Goal: Task Accomplishment & Management: Manage account settings

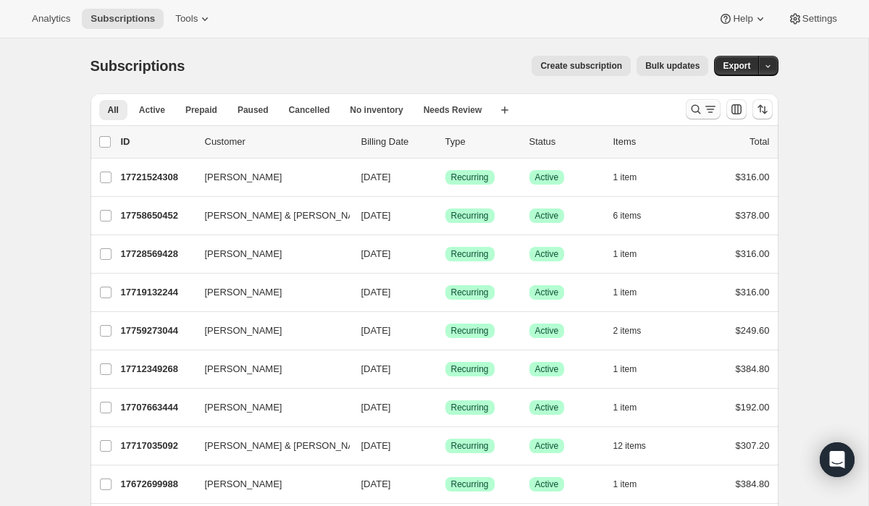
click at [698, 107] on icon "Search and filter results" at bounding box center [696, 109] width 14 height 14
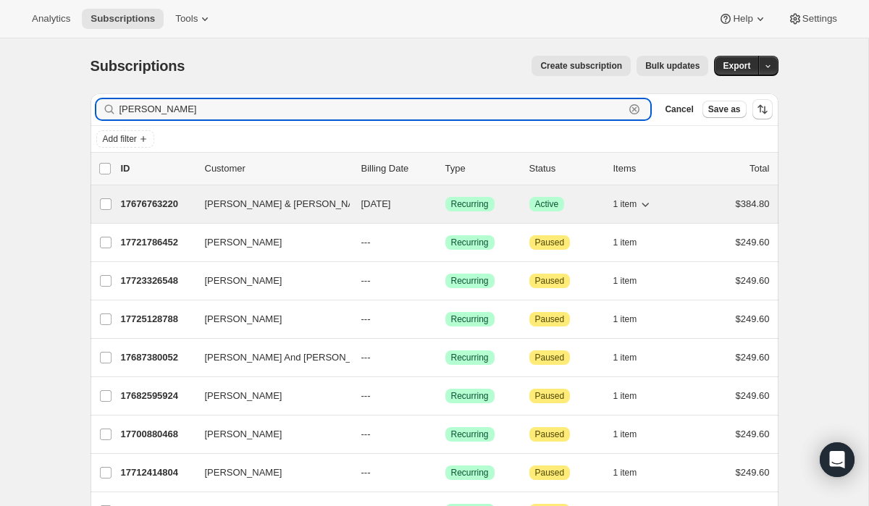
type input "[PERSON_NAME]"
click at [155, 202] on p "17676763220" at bounding box center [157, 204] width 72 height 14
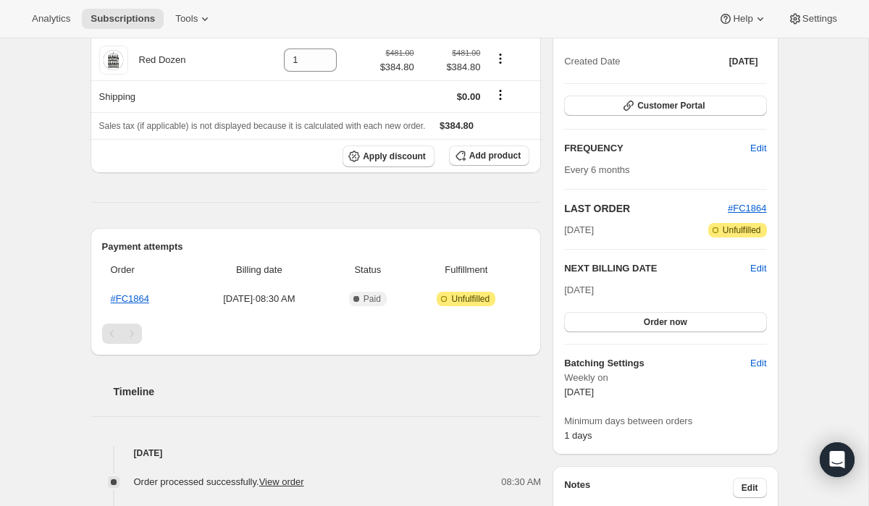
scroll to position [161, 0]
